Goal: Information Seeking & Learning: Learn about a topic

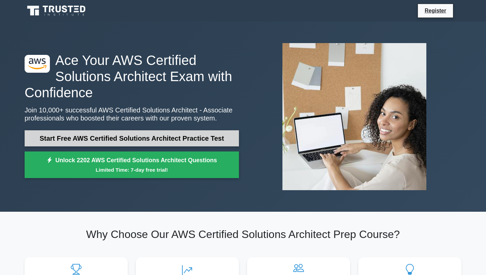
click at [136, 142] on link "Start Free AWS Certified Solutions Architect Practice Test" at bounding box center [132, 138] width 214 height 16
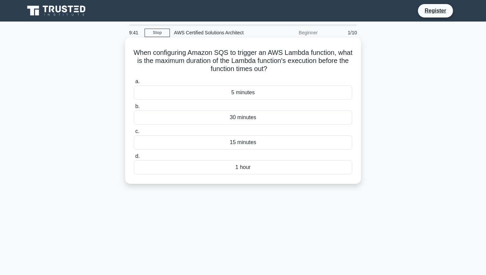
click at [243, 94] on div "5 minutes" at bounding box center [243, 93] width 218 height 14
click at [134, 84] on input "a. 5 minutes" at bounding box center [134, 82] width 0 height 4
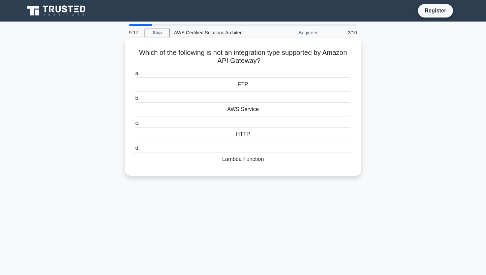
click at [242, 135] on div "HTTP" at bounding box center [243, 134] width 218 height 14
click at [134, 126] on input "c. HTTP" at bounding box center [134, 123] width 0 height 4
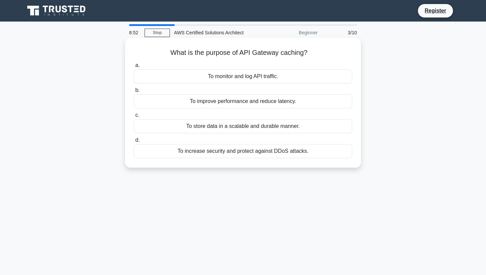
click at [269, 103] on div "To improve performance and reduce latency." at bounding box center [243, 101] width 218 height 14
click at [134, 93] on input "b. To improve performance and reduce latency." at bounding box center [134, 90] width 0 height 4
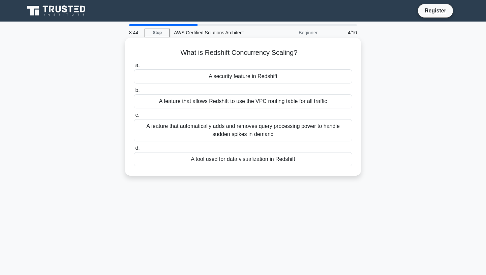
click at [263, 128] on div "A feature that automatically adds and removes query processing power to handle …" at bounding box center [243, 130] width 218 height 22
click at [134, 118] on input "c. A feature that automatically adds and removes query processing power to hand…" at bounding box center [134, 115] width 0 height 4
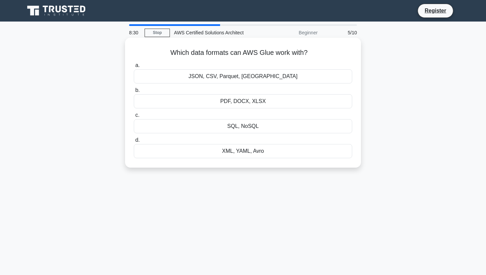
click at [255, 77] on div "JSON, CSV, Parquet, [GEOGRAPHIC_DATA]" at bounding box center [243, 76] width 218 height 14
click at [134, 68] on input "a. JSON, CSV, Parquet, [GEOGRAPHIC_DATA]" at bounding box center [134, 65] width 0 height 4
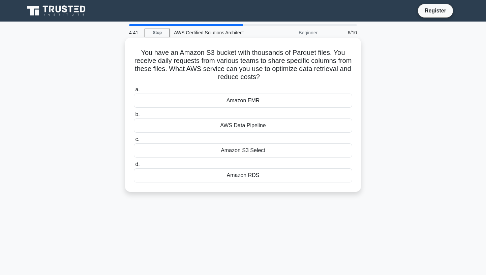
click at [243, 176] on div "Amazon RDS" at bounding box center [243, 176] width 218 height 14
click at [134, 167] on input "d. Amazon RDS" at bounding box center [134, 165] width 0 height 4
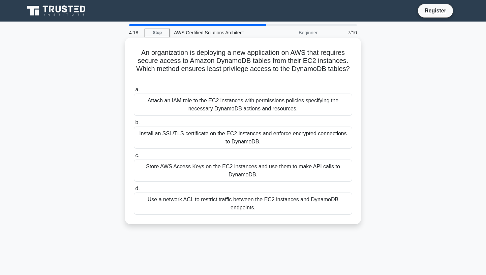
click at [249, 105] on div "Attach an IAM role to the EC2 instances with permissions policies specifying th…" at bounding box center [243, 105] width 218 height 22
click at [134, 92] on input "a. Attach an IAM role to the EC2 instances with permissions policies specifying…" at bounding box center [134, 90] width 0 height 4
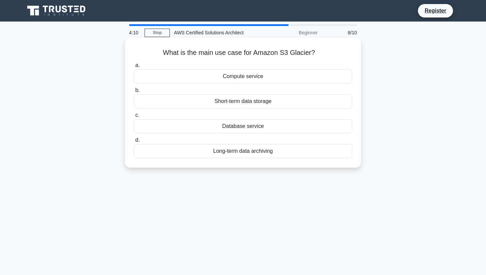
click at [251, 152] on div "Long-term data archiving" at bounding box center [243, 151] width 218 height 14
click at [134, 143] on input "d. Long-term data archiving" at bounding box center [134, 140] width 0 height 4
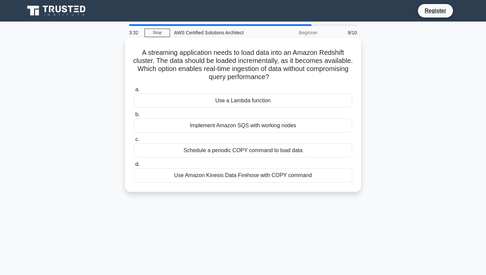
click at [253, 101] on div "Use a Lambda function" at bounding box center [243, 101] width 218 height 14
click at [134, 92] on input "a. Use a Lambda function" at bounding box center [134, 90] width 0 height 4
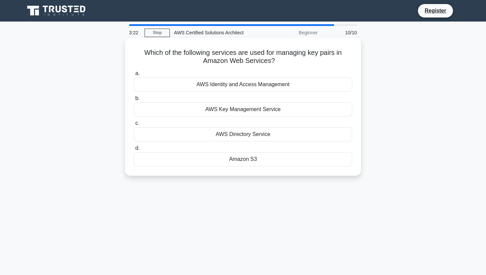
click at [254, 108] on div "AWS Key Management Service" at bounding box center [243, 109] width 218 height 14
click at [134, 101] on input "b. AWS Key Management Service" at bounding box center [134, 98] width 0 height 4
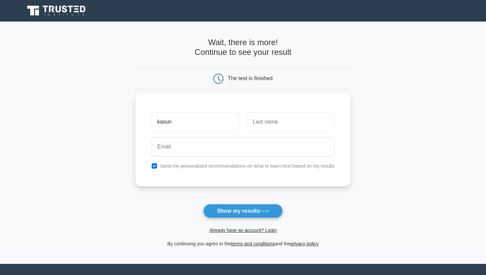
type input "kasun"
click at [281, 125] on input "text" at bounding box center [290, 122] width 87 height 20
type input "kanchana"
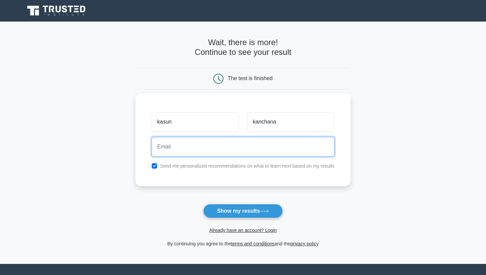
click at [239, 147] on input "email" at bounding box center [243, 147] width 183 height 20
type input "[EMAIL_ADDRESS][DOMAIN_NAME]"
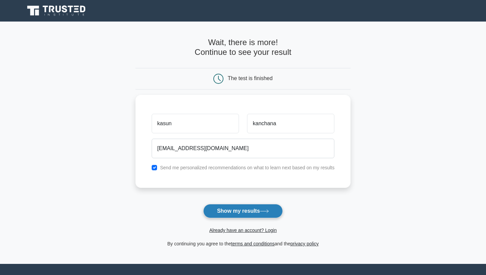
click at [223, 209] on button "Show my results" at bounding box center [243, 211] width 80 height 14
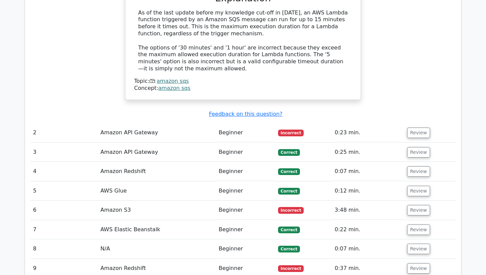
scroll to position [734, 0]
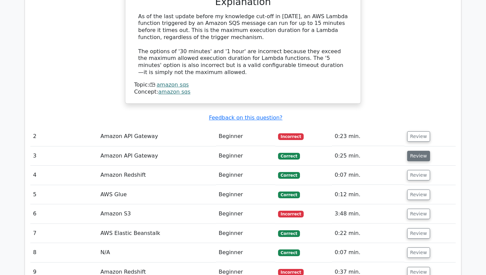
click at [414, 151] on button "Review" at bounding box center [418, 156] width 23 height 10
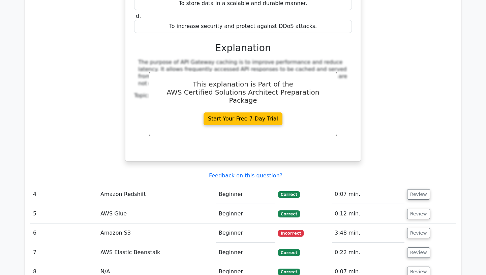
scroll to position [984, 0]
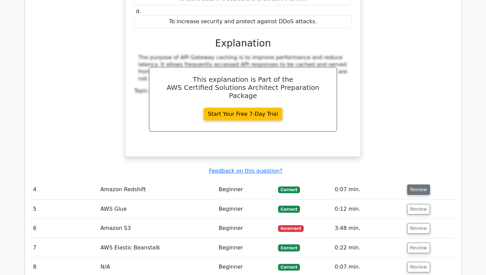
click at [413, 185] on button "Review" at bounding box center [418, 190] width 23 height 10
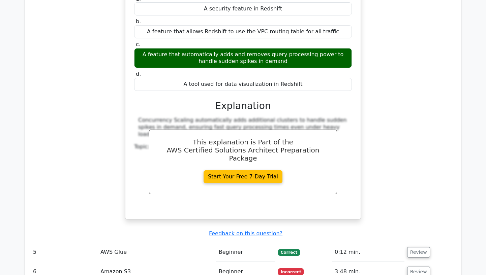
scroll to position [1216, 0]
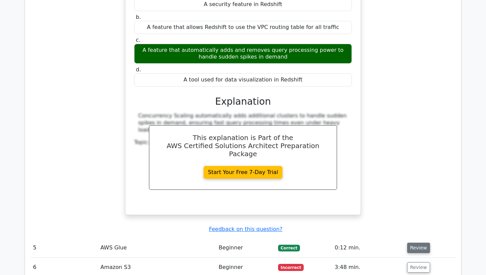
click at [410, 243] on button "Review" at bounding box center [418, 248] width 23 height 10
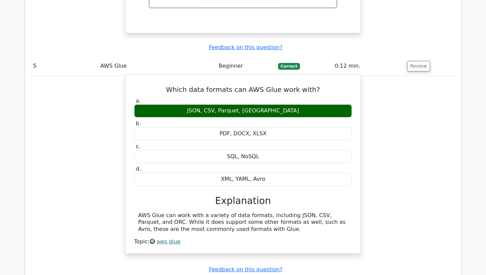
scroll to position [1394, 0]
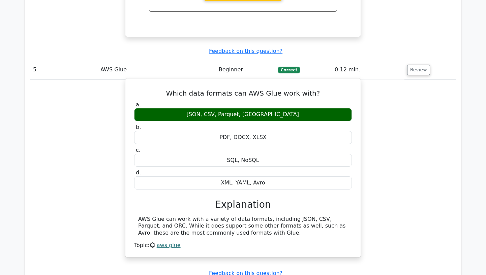
click at [256, 89] on h5 "Which data formats can AWS Glue work with?" at bounding box center [243, 93] width 219 height 8
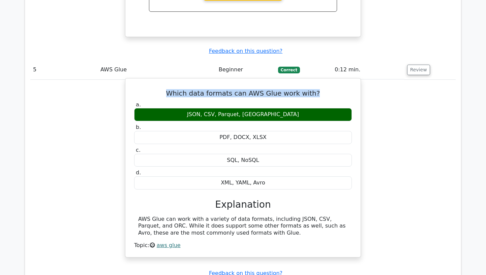
click at [256, 89] on h5 "Which data formats can AWS Glue work with?" at bounding box center [243, 93] width 219 height 8
copy div "Which data formats can AWS Glue work with?"
